Goal: Information Seeking & Learning: Learn about a topic

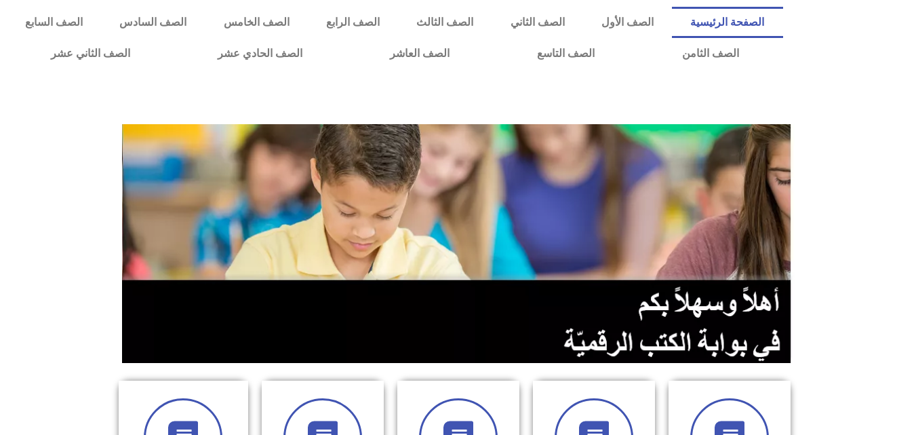
scroll to position [475, 0]
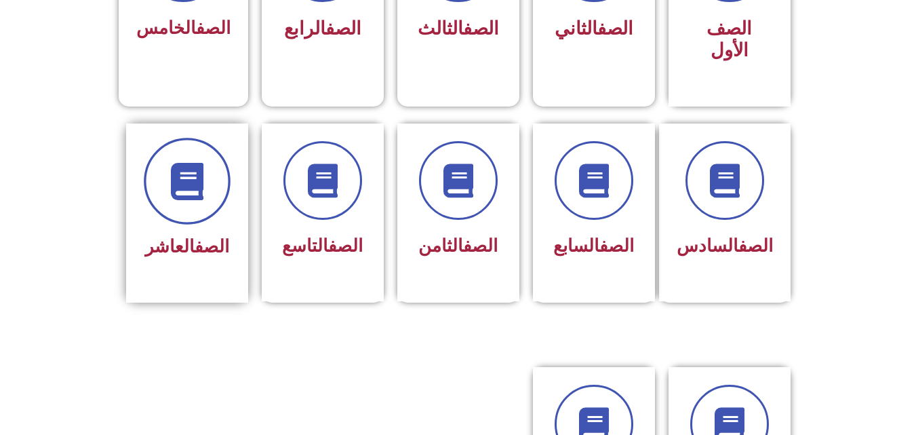
click at [215, 161] on span at bounding box center [187, 181] width 87 height 87
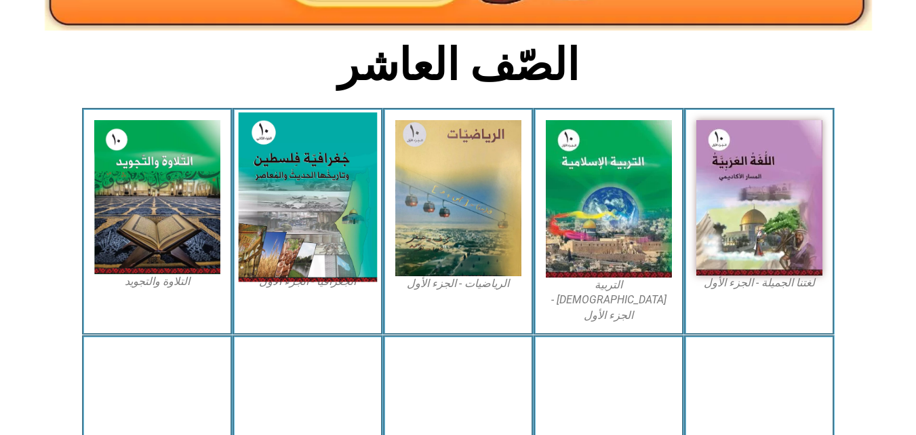
scroll to position [407, 0]
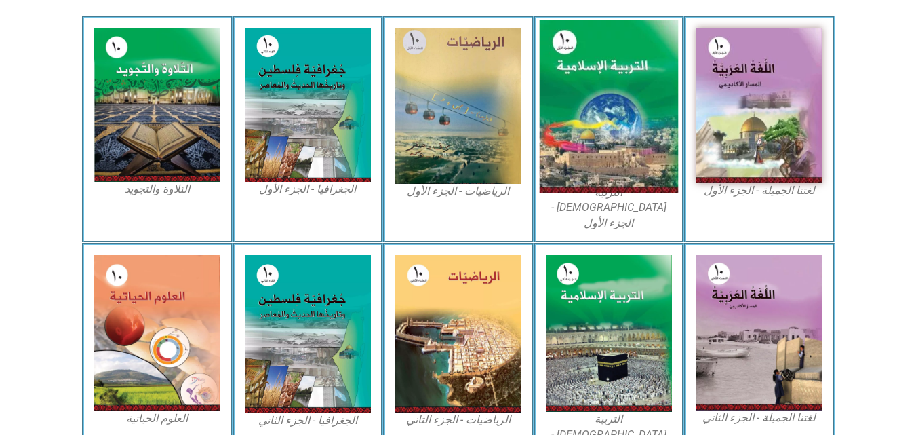
click at [601, 76] on img at bounding box center [608, 106] width 139 height 173
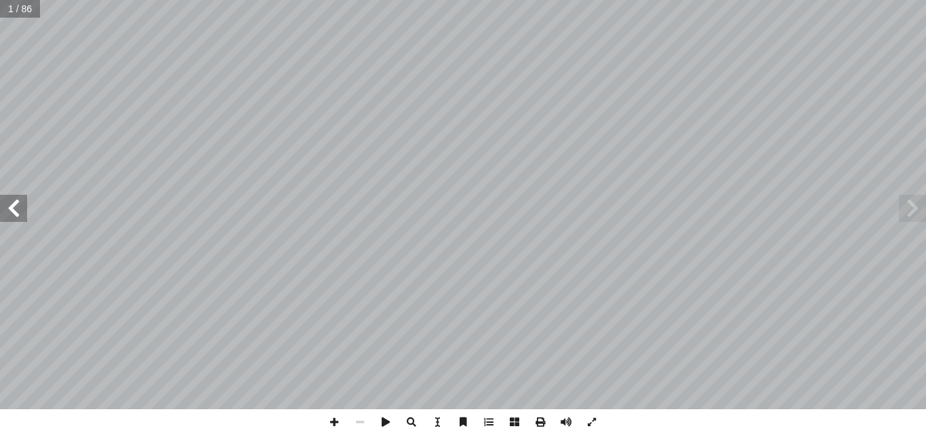
click at [26, 212] on span at bounding box center [13, 208] width 27 height 27
click at [22, 210] on span at bounding box center [13, 208] width 27 height 27
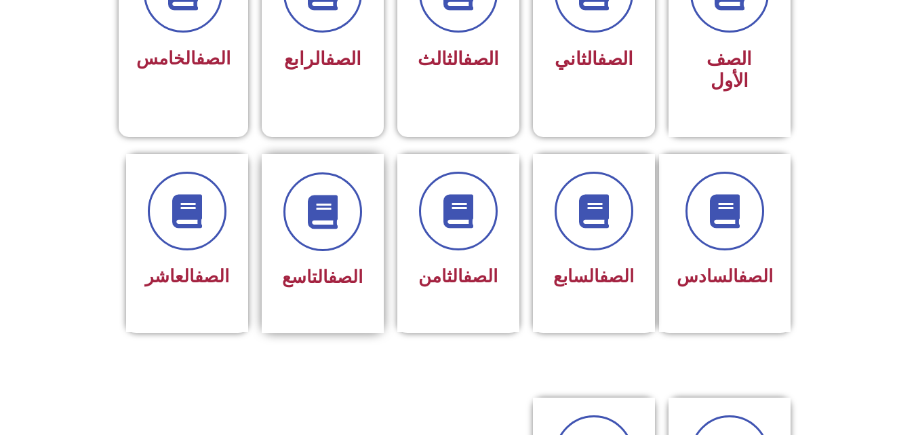
scroll to position [475, 0]
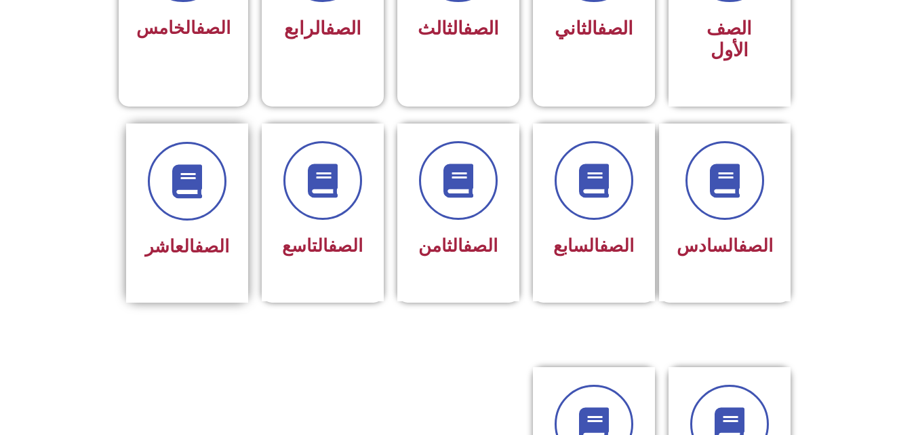
click at [216, 186] on div at bounding box center [186, 181] width 85 height 79
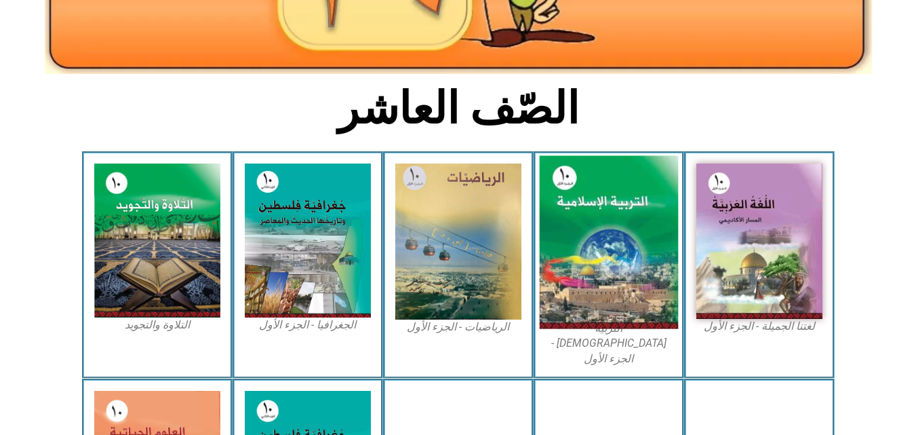
scroll to position [271, 0]
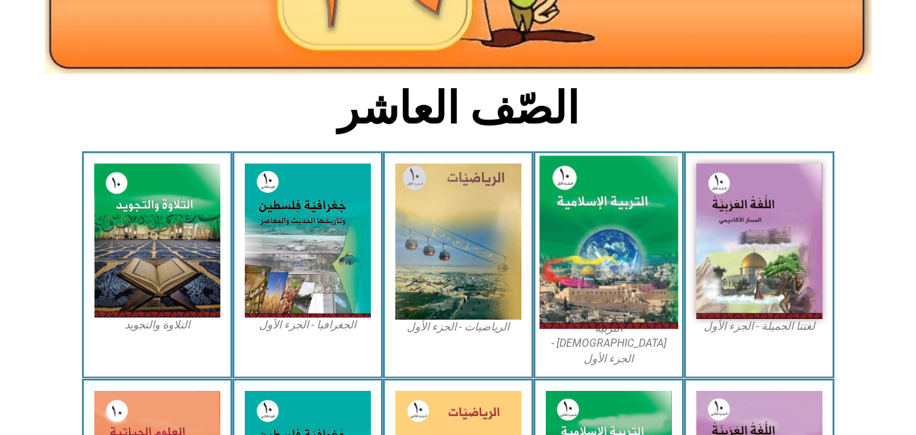
click at [584, 200] on img at bounding box center [608, 242] width 139 height 173
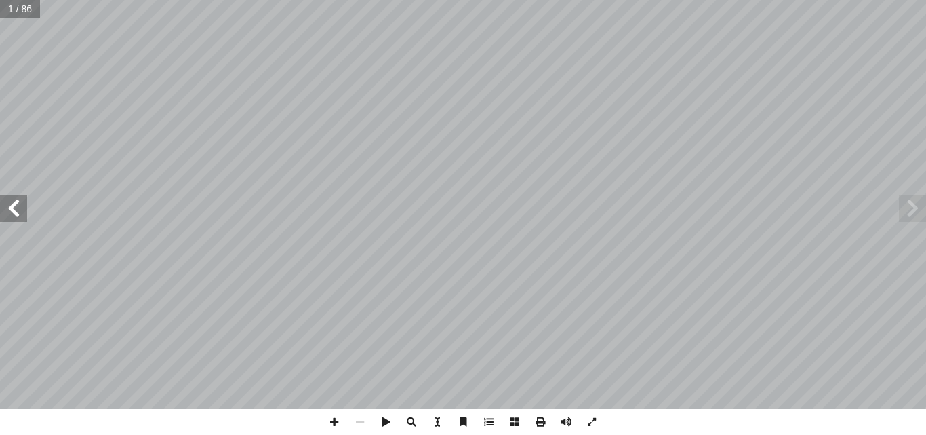
click at [22, 200] on span at bounding box center [13, 208] width 27 height 27
click at [21, 200] on span at bounding box center [13, 208] width 27 height 27
